Goal: Transaction & Acquisition: Purchase product/service

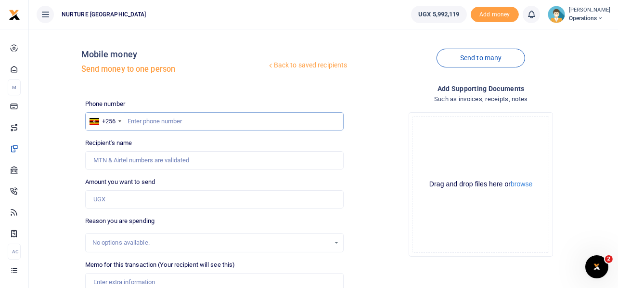
click at [191, 122] on input "text" at bounding box center [214, 121] width 259 height 18
type input "0756628553"
type input "[PERSON_NAME]"
type input "0756628553"
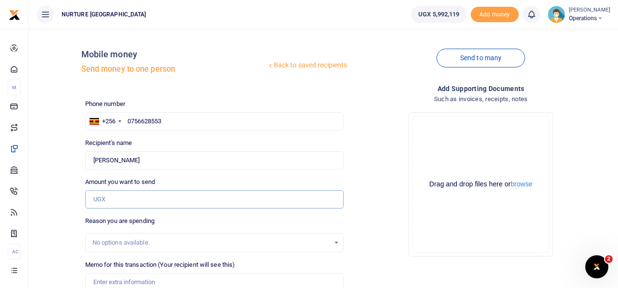
click at [118, 198] on input "Amount you want to send" at bounding box center [214, 199] width 259 height 18
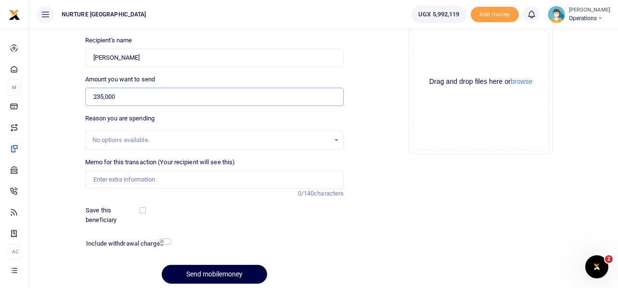
scroll to position [104, 0]
type input "235,000"
click at [124, 174] on input "Memo for this transaction (Your recipient will see this)" at bounding box center [214, 179] width 259 height 18
type input "p"
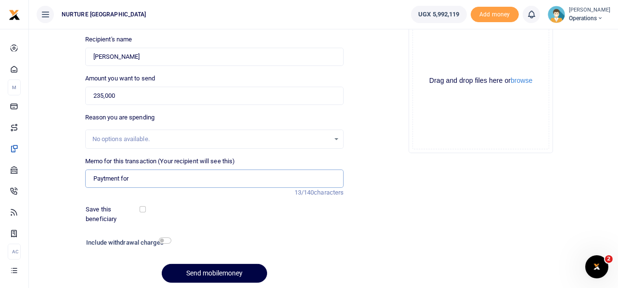
click at [108, 175] on input "Paytment for" at bounding box center [214, 179] width 259 height 18
click at [153, 171] on input "Payment for" at bounding box center [214, 179] width 259 height 18
click at [155, 178] on input "Payment for DSTV supersport subscription and reconnection fee for urban Nabweru" at bounding box center [214, 179] width 259 height 18
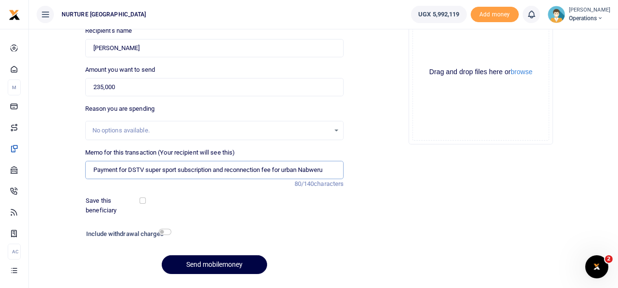
scroll to position [138, 0]
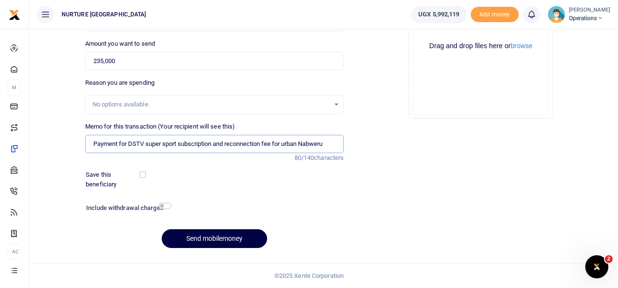
type input "Payment for DSTV super sport subscription and reconnection fee for urban Nabweru"
click at [162, 205] on input "checkbox" at bounding box center [165, 206] width 13 height 6
checkbox input "true"
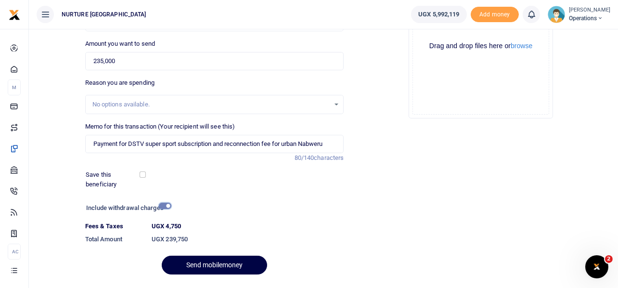
scroll to position [165, 0]
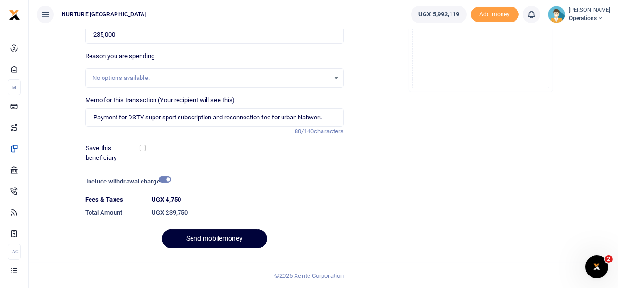
click at [219, 240] on button "Send mobilemoney" at bounding box center [214, 238] width 105 height 19
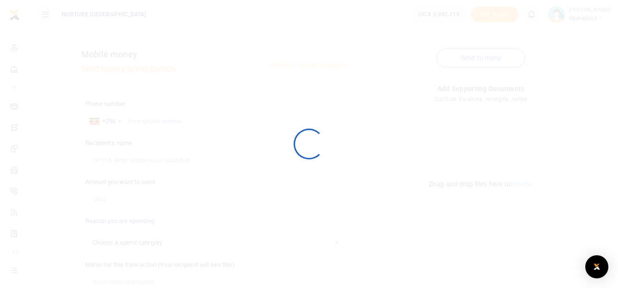
scroll to position [138, 0]
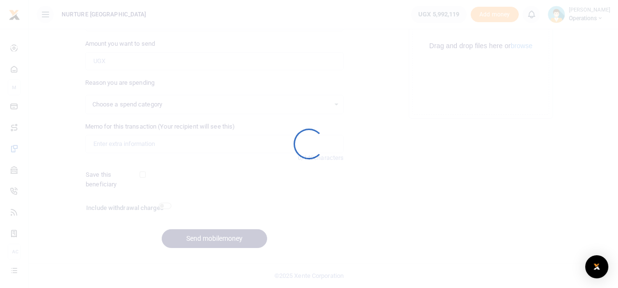
select select
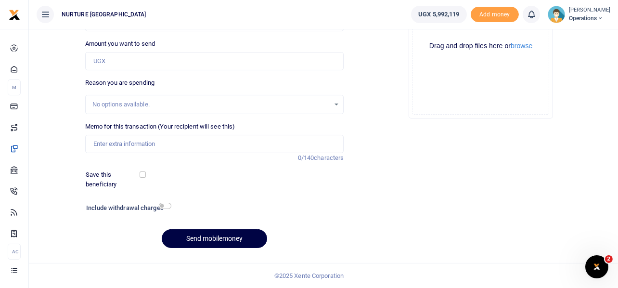
scroll to position [0, 0]
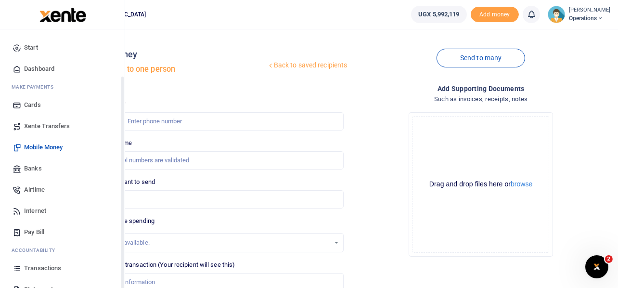
scroll to position [55, 0]
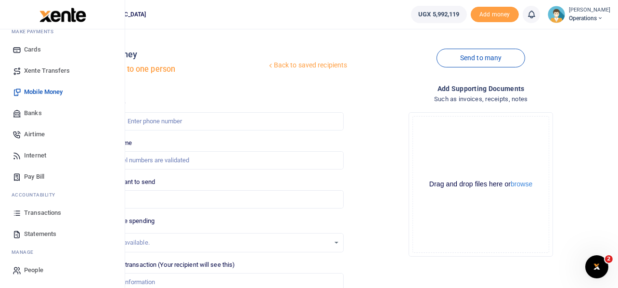
click at [41, 208] on link "Transactions" at bounding box center [62, 212] width 109 height 21
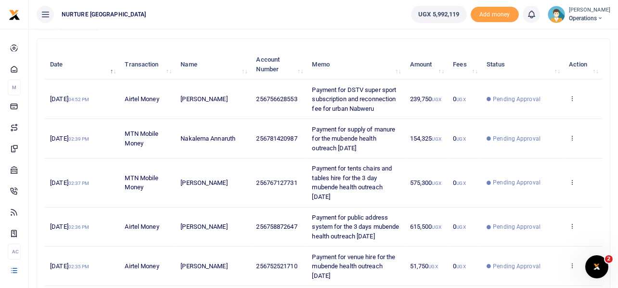
scroll to position [99, 0]
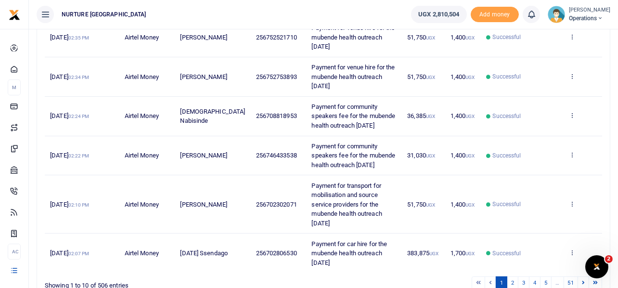
scroll to position [361, 0]
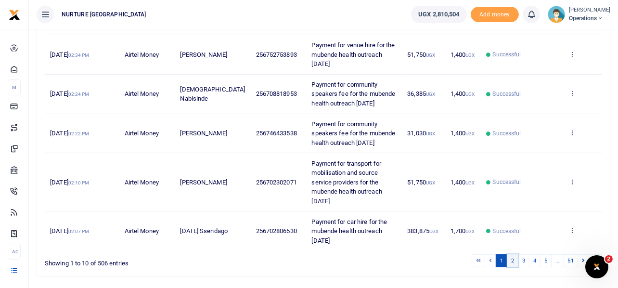
click at [510, 254] on link "2" at bounding box center [513, 260] width 12 height 13
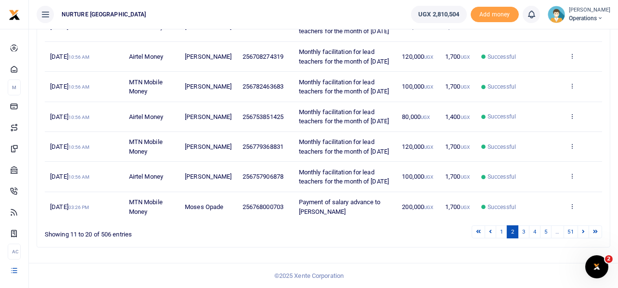
scroll to position [342, 0]
click at [500, 233] on link "1" at bounding box center [502, 231] width 12 height 13
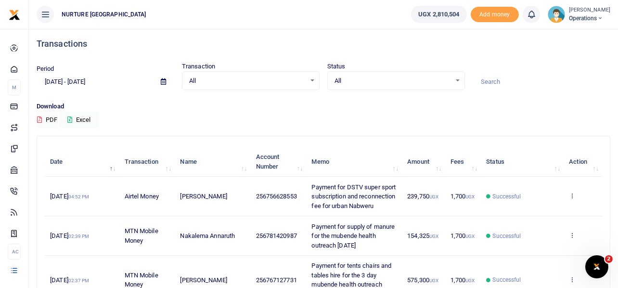
scroll to position [0, 0]
